Goal: Navigation & Orientation: Find specific page/section

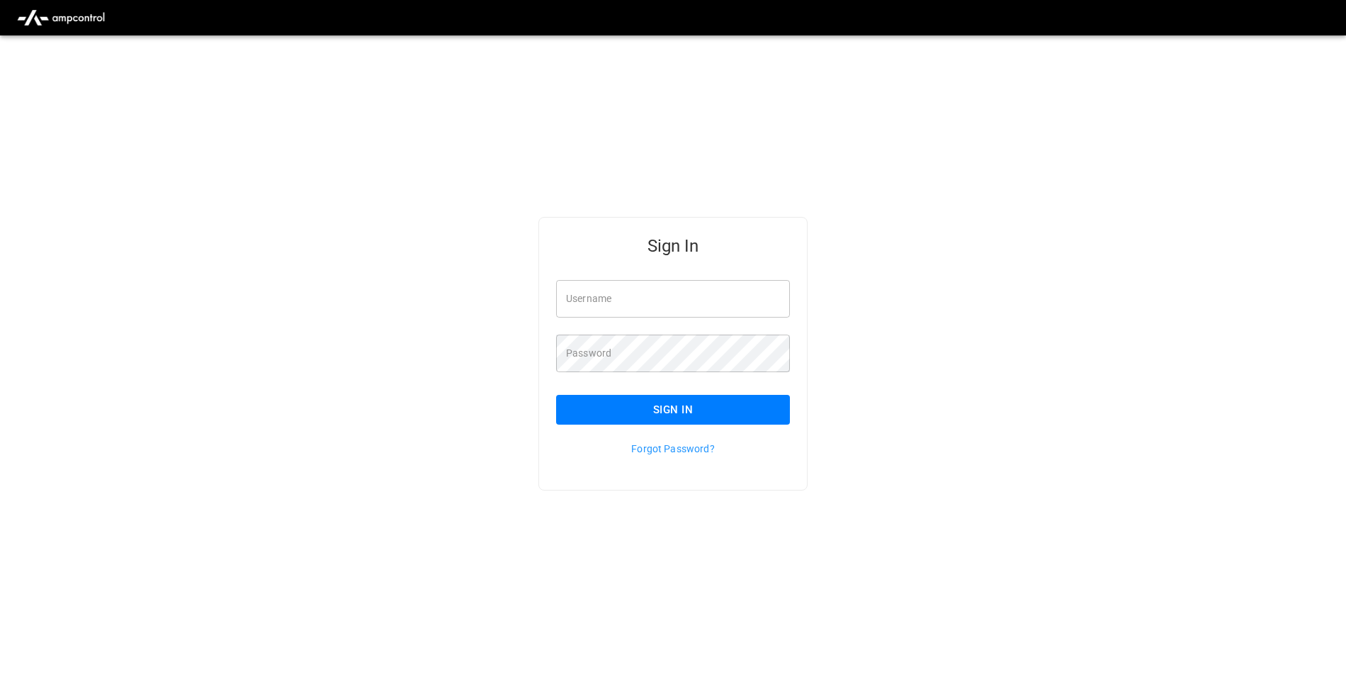
type input "**********"
drag, startPoint x: 648, startPoint y: 412, endPoint x: 641, endPoint y: 409, distance: 7.6
click at [648, 409] on button "Sign In" at bounding box center [673, 410] width 234 height 30
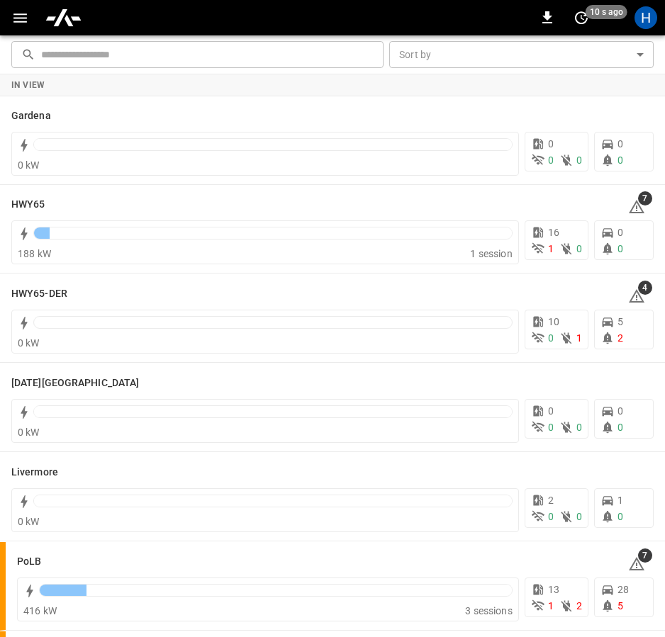
click at [20, 20] on icon "button" at bounding box center [20, 18] width 18 height 18
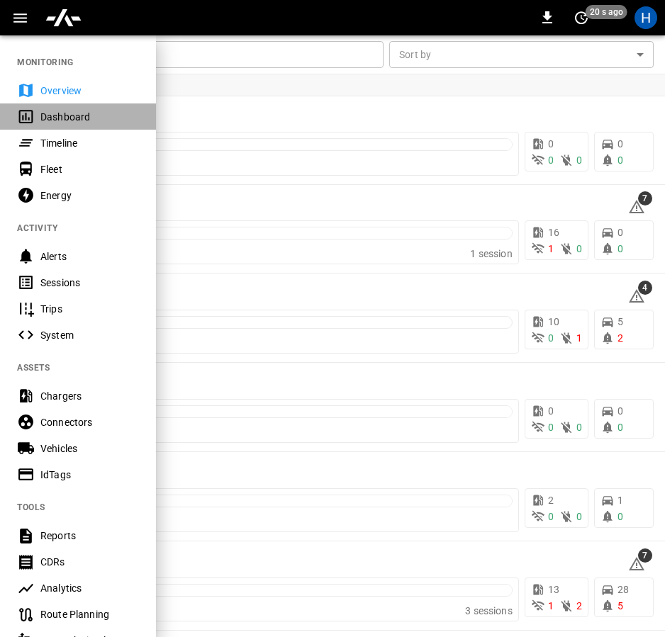
click at [71, 113] on div "Dashboard" at bounding box center [89, 117] width 98 height 14
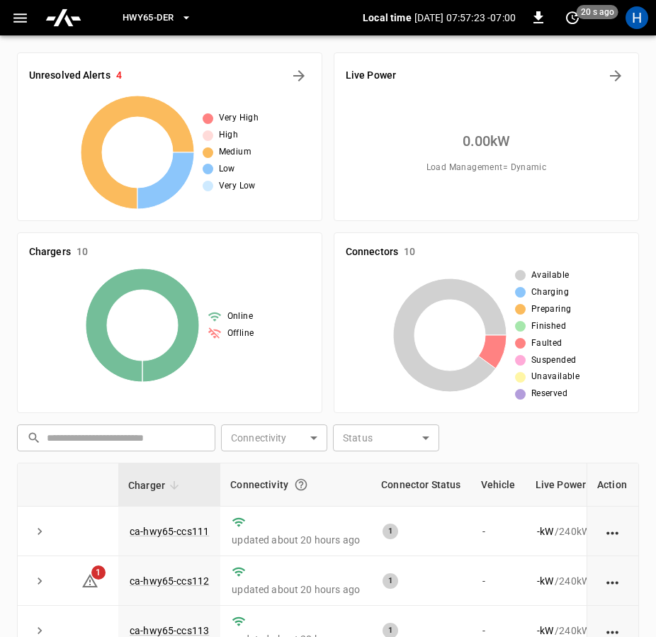
click at [181, 17] on button "HWY65-DER" at bounding box center [157, 18] width 81 height 28
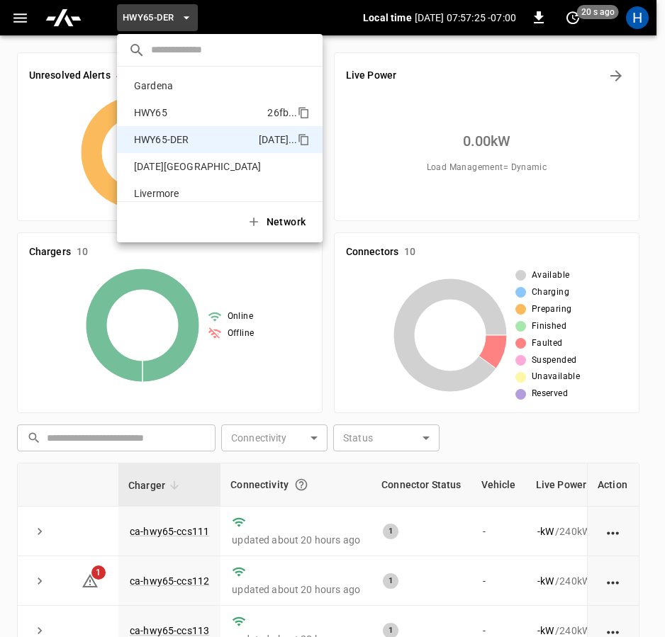
click at [191, 109] on p "HWY65" at bounding box center [197, 113] width 139 height 14
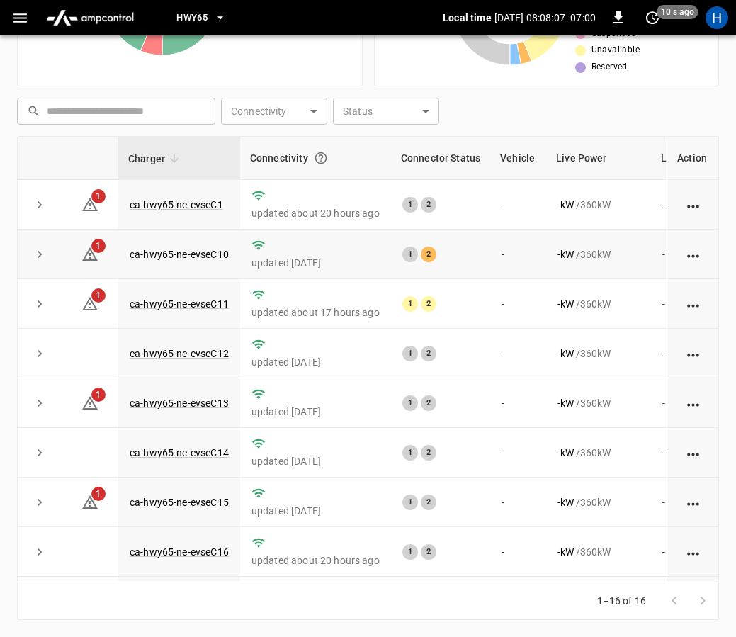
click at [426, 253] on div "2" at bounding box center [429, 255] width 16 height 16
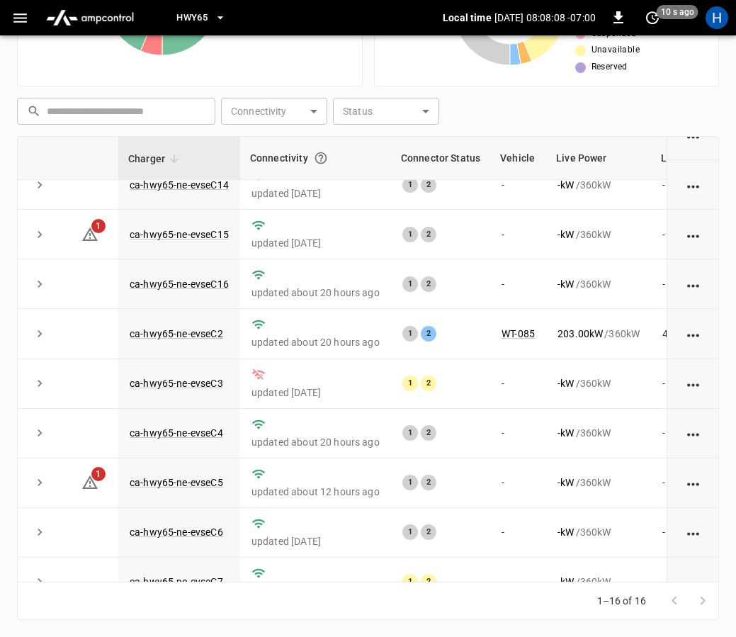
scroll to position [412, 0]
